Goal: Transaction & Acquisition: Book appointment/travel/reservation

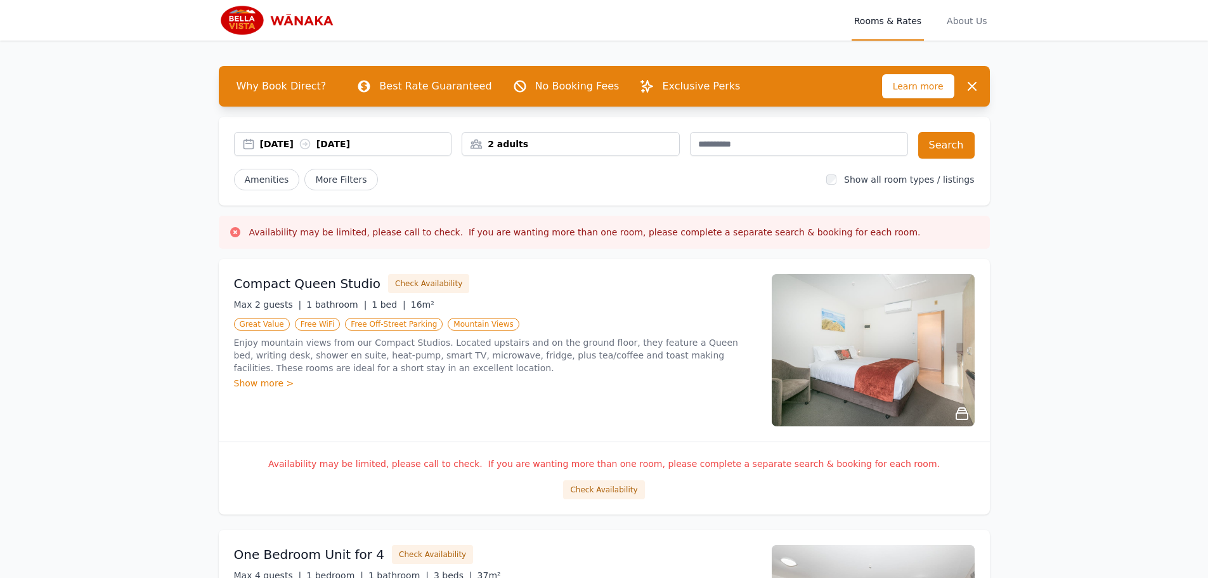
click at [282, 139] on div "[DATE] [DATE]" at bounding box center [355, 144] width 191 height 13
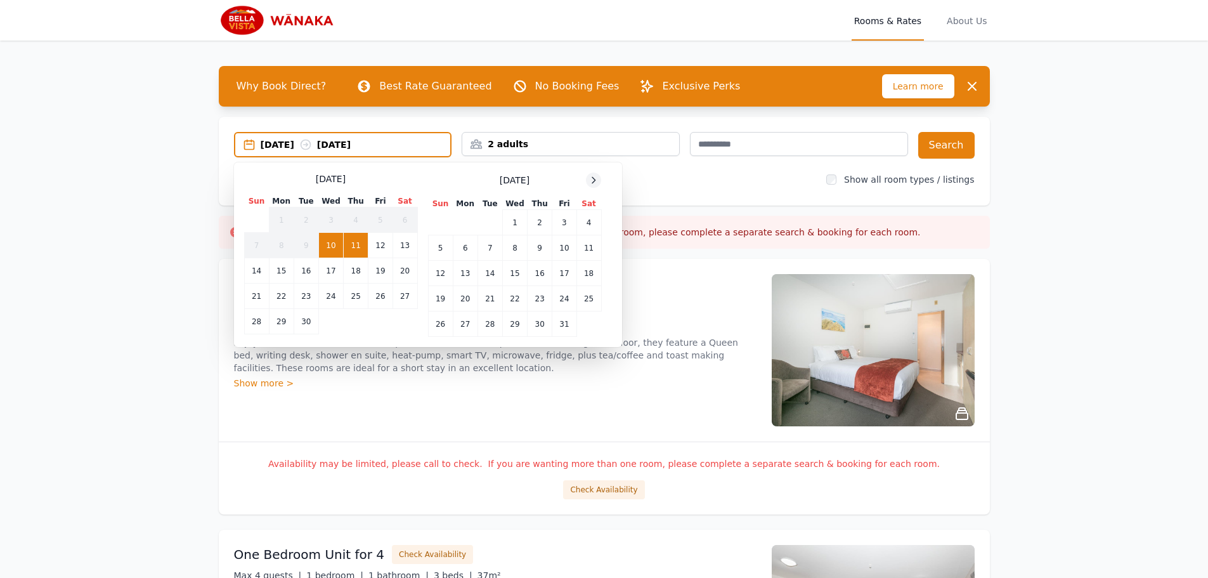
click at [594, 177] on icon at bounding box center [593, 180] width 10 height 10
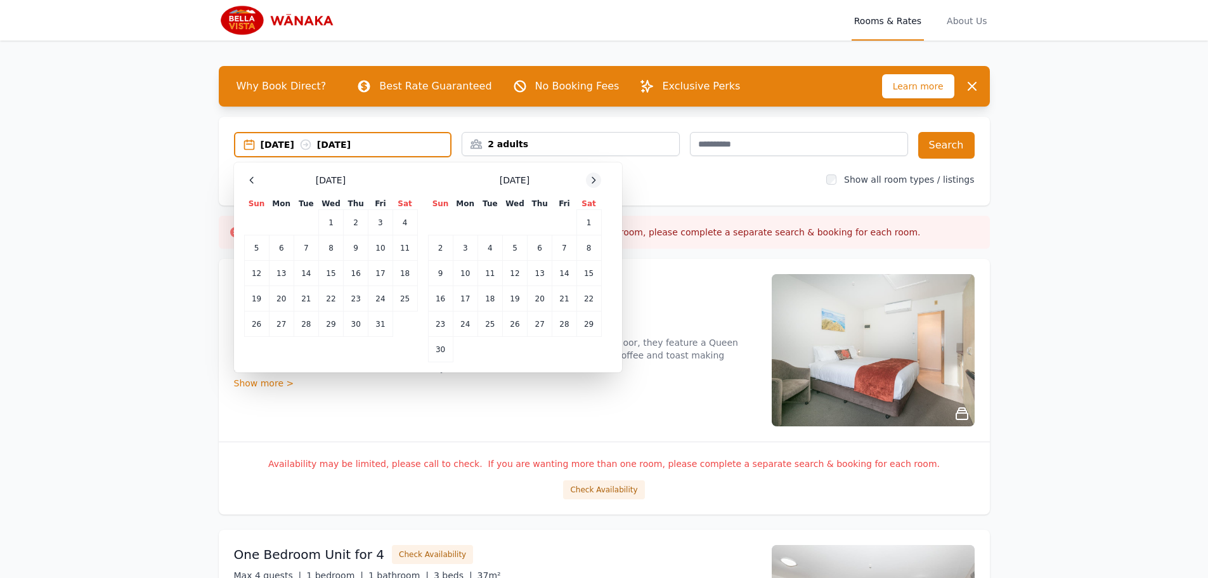
click at [594, 177] on icon at bounding box center [593, 180] width 10 height 10
click at [434, 325] on td "28" at bounding box center [440, 323] width 25 height 25
click at [483, 330] on td "30" at bounding box center [489, 323] width 25 height 25
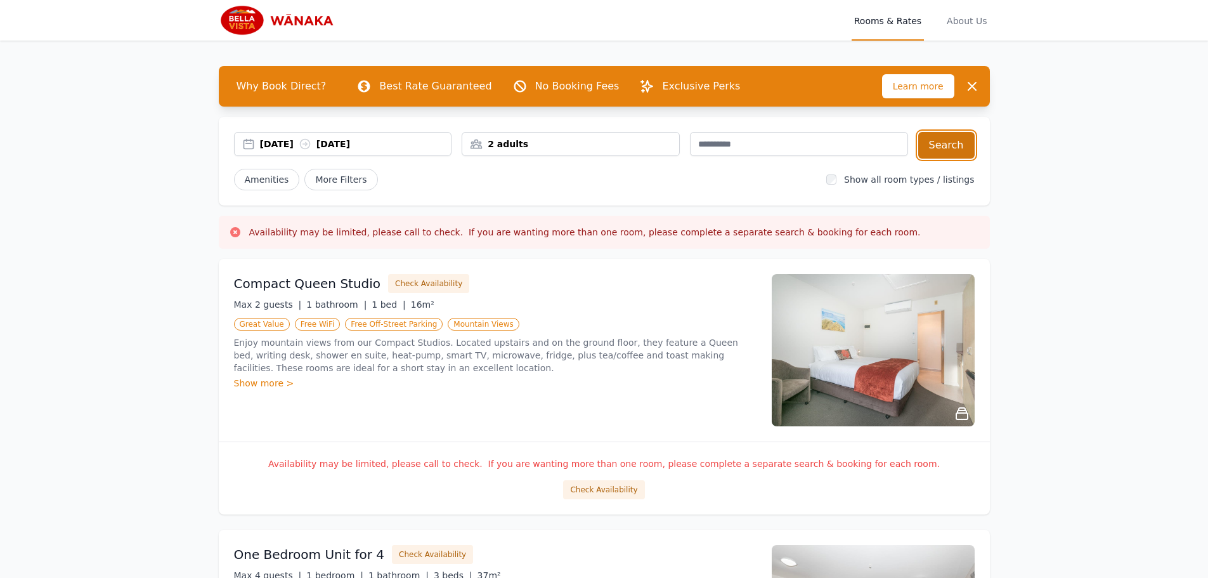
click at [943, 141] on button "Search" at bounding box center [946, 145] width 56 height 27
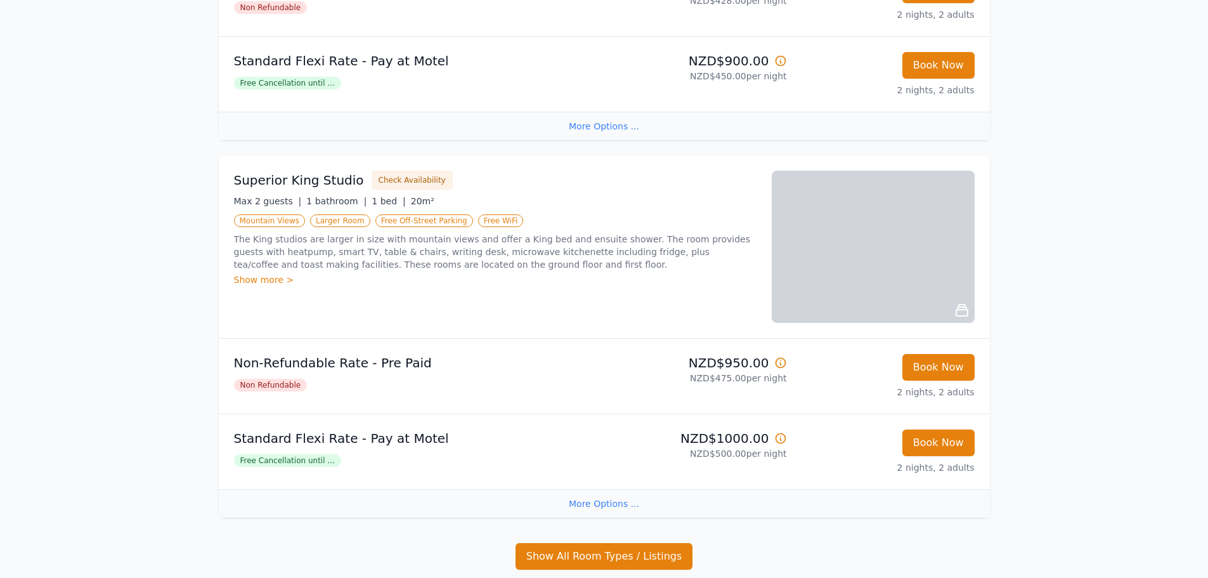
scroll to position [507, 0]
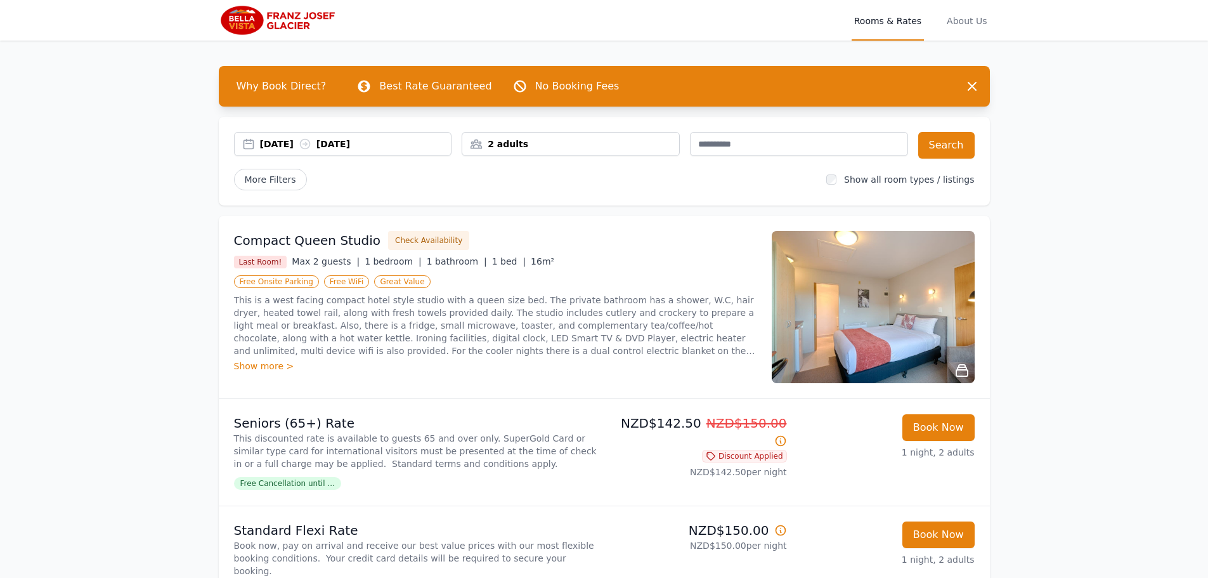
click at [299, 139] on div "[DATE] [DATE]" at bounding box center [355, 144] width 191 height 13
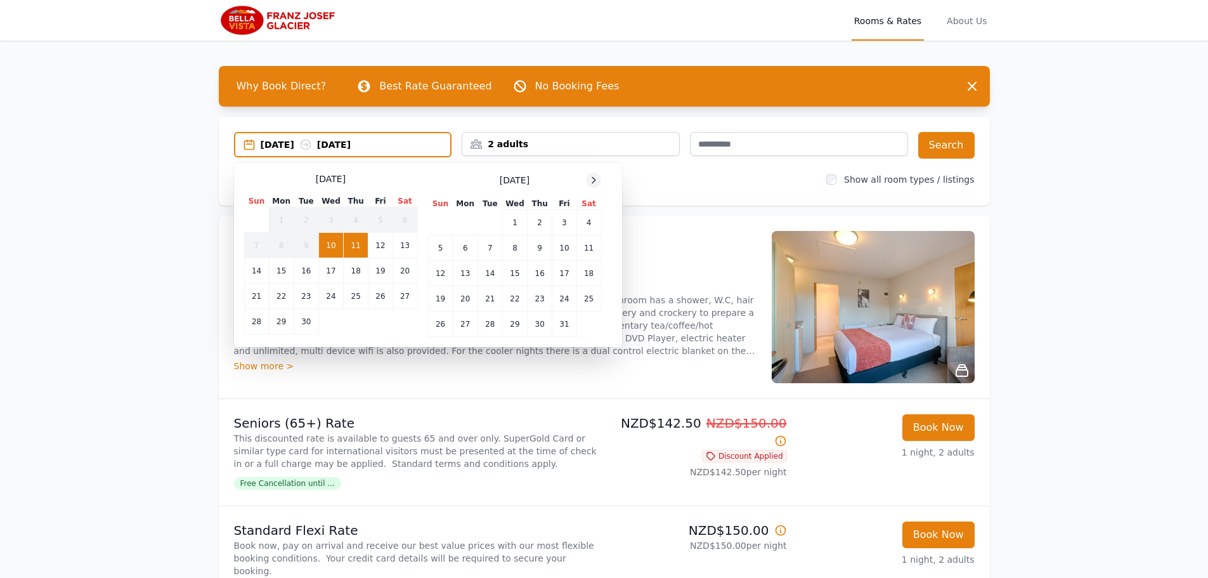
click at [591, 178] on icon at bounding box center [593, 180] width 10 height 10
click at [592, 180] on icon at bounding box center [593, 180] width 10 height 10
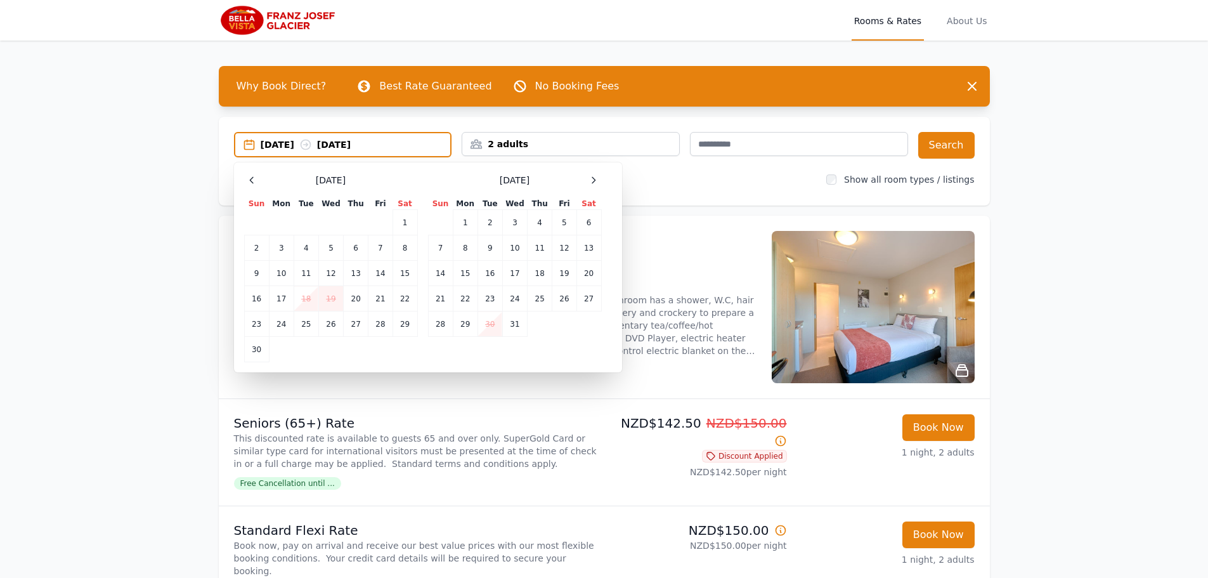
click at [492, 323] on td "30" at bounding box center [489, 323] width 25 height 25
